Goal: Transaction & Acquisition: Purchase product/service

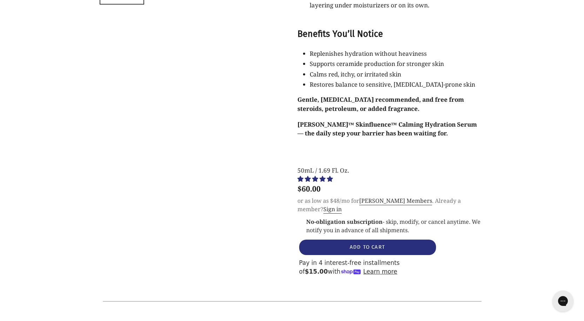
scroll to position [737, 0]
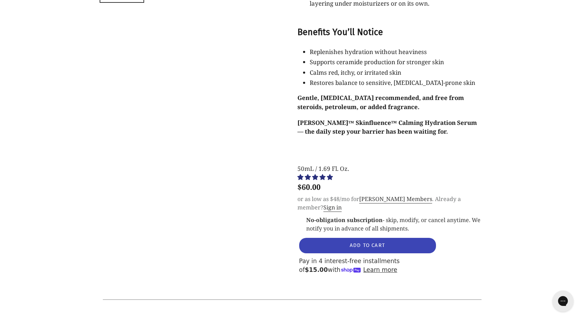
click at [369, 242] on span "ADD TO CART" at bounding box center [367, 245] width 35 height 6
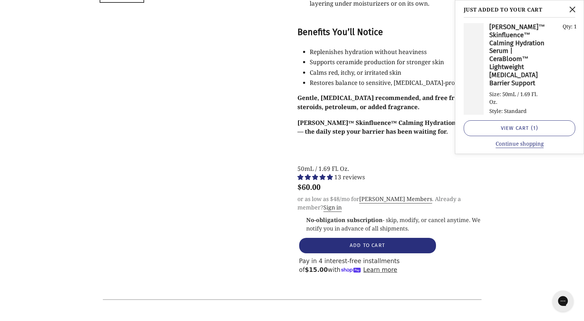
select select "most-helpful"
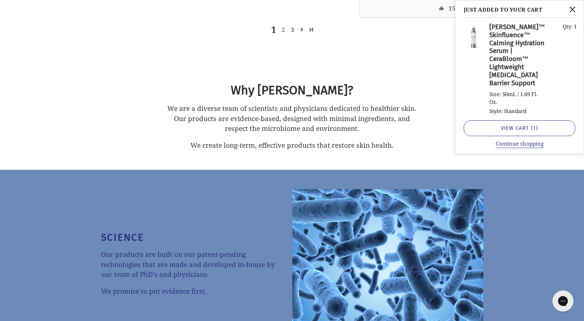
scroll to position [2876, 0]
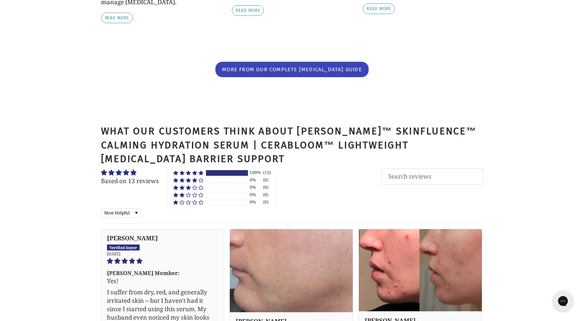
scroll to position [2280, 0]
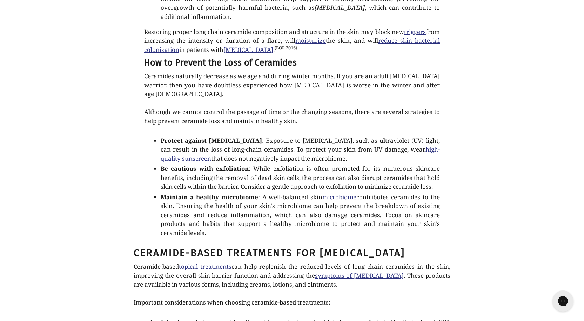
scroll to position [1052, 0]
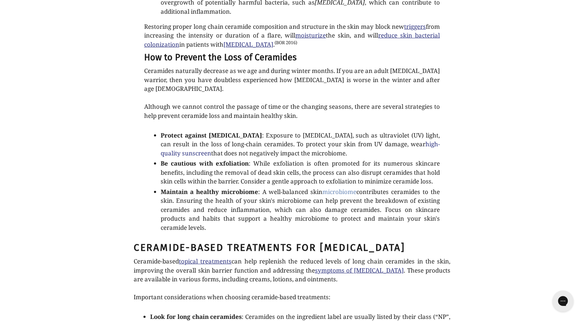
click at [330, 188] on link "microbiome" at bounding box center [339, 192] width 34 height 8
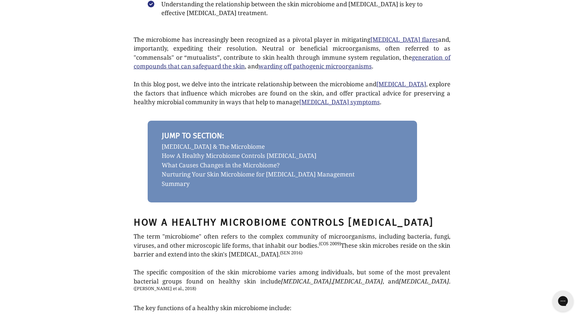
scroll to position [140, 0]
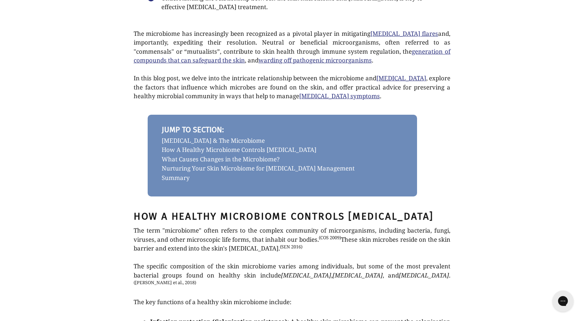
click at [282, 168] on link "Nurturing Your Skin Microbiome for Eczema Management" at bounding box center [282, 168] width 241 height 9
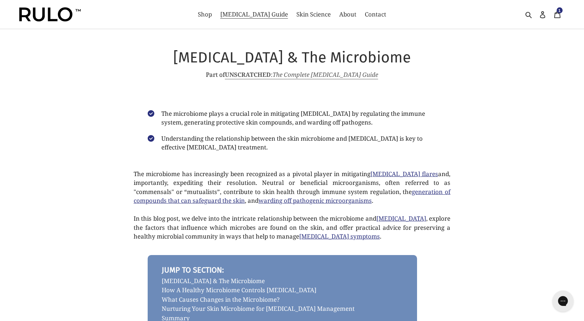
click at [252, 72] on strong "UNSCRATCHED" at bounding box center [248, 75] width 46 height 8
